Goal: Go to known website: Access a specific website the user already knows

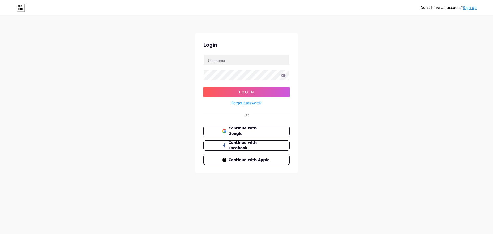
click at [259, 128] on button "Continue with Google" at bounding box center [246, 131] width 86 height 10
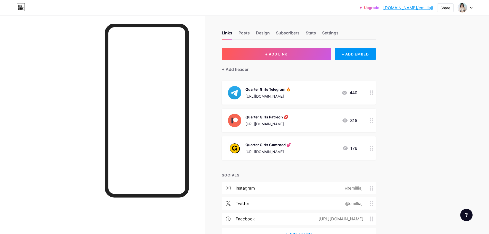
click at [416, 9] on link "[DOMAIN_NAME]/emilliaji" at bounding box center [408, 8] width 50 height 6
